Goal: Navigation & Orientation: Understand site structure

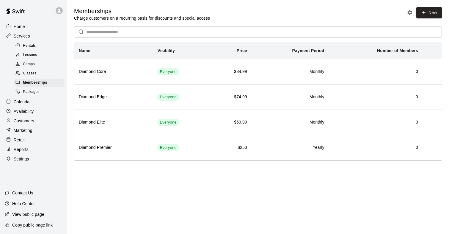
click at [30, 44] on span "Rentals" at bounding box center [29, 46] width 13 height 6
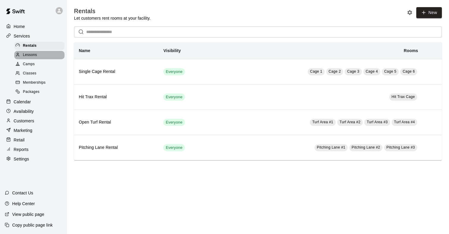
click at [28, 54] on span "Lessons" at bounding box center [30, 55] width 14 height 6
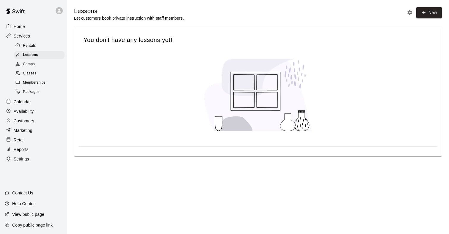
click at [27, 63] on span "Camps" at bounding box center [29, 64] width 12 height 6
click at [28, 72] on span "Classes" at bounding box center [29, 74] width 13 height 6
click at [26, 81] on span "Memberships" at bounding box center [34, 83] width 23 height 6
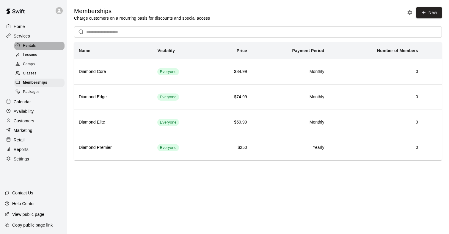
click at [25, 46] on span "Rentals" at bounding box center [29, 46] width 13 height 6
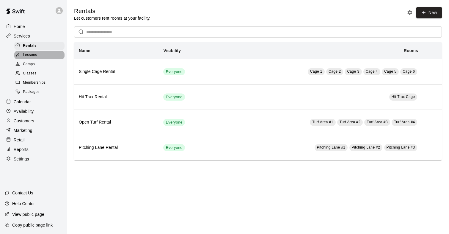
click at [26, 55] on span "Lessons" at bounding box center [30, 55] width 14 height 6
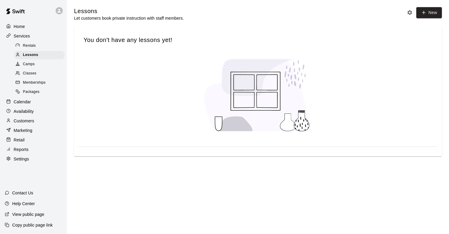
click at [25, 65] on span "Camps" at bounding box center [29, 64] width 12 height 6
click at [25, 75] on span "Classes" at bounding box center [29, 74] width 13 height 6
click at [24, 46] on span "Rentals" at bounding box center [29, 46] width 13 height 6
